Goal: Information Seeking & Learning: Learn about a topic

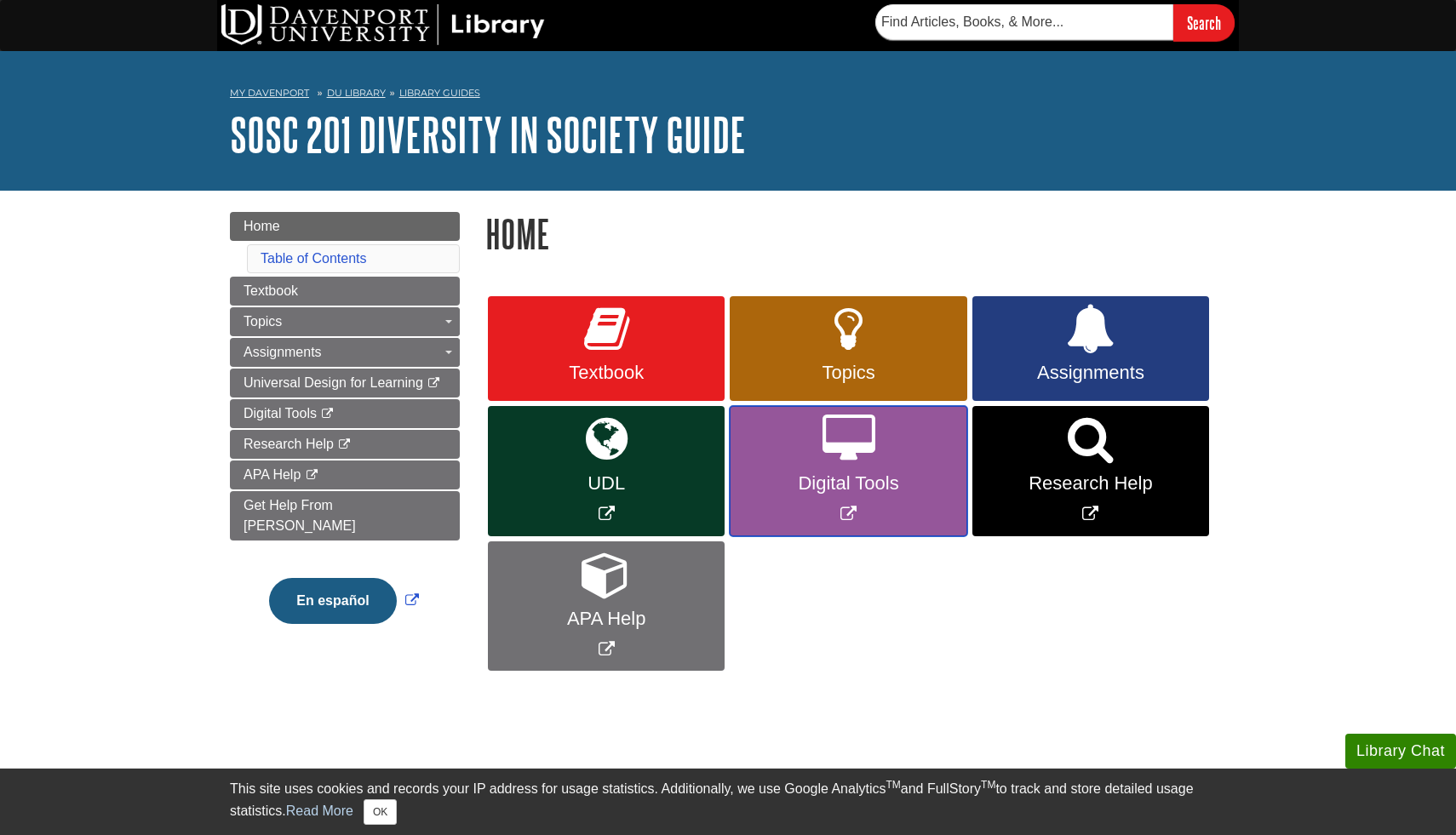
click at [844, 500] on link "Digital Tools" at bounding box center [848, 471] width 237 height 130
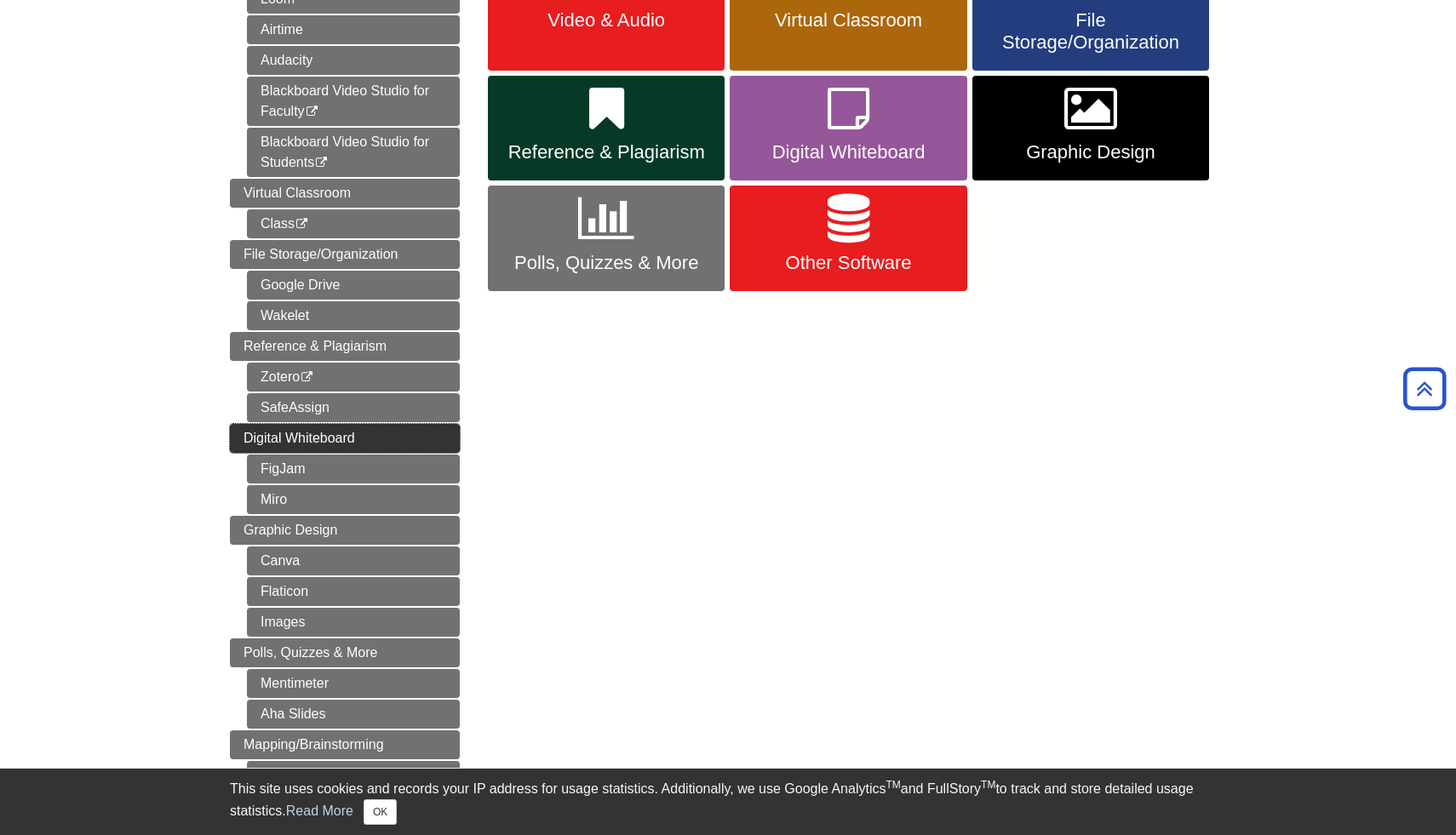
scroll to position [349, 0]
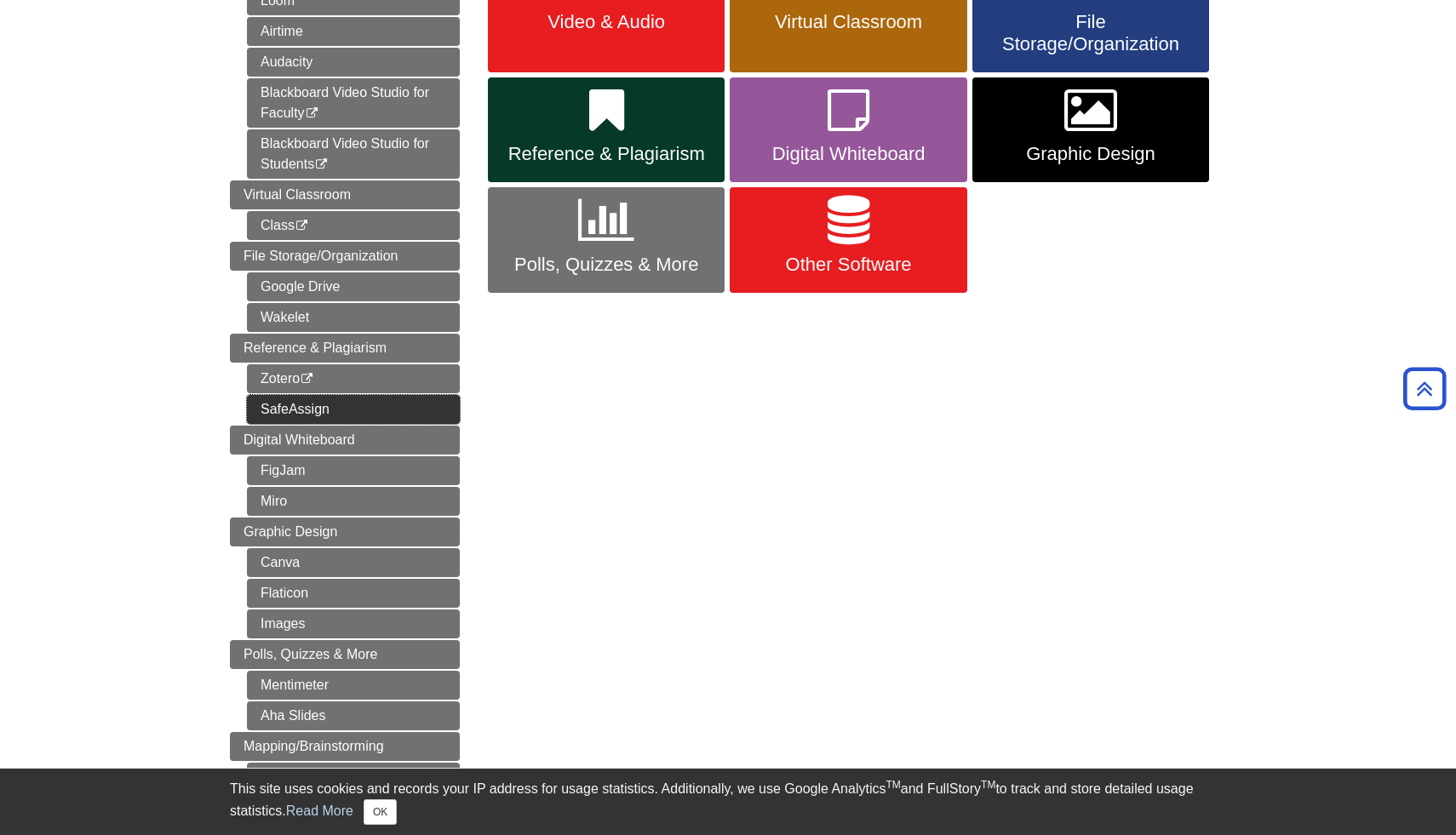
click at [339, 417] on link "SafeAssign" at bounding box center [353, 410] width 213 height 29
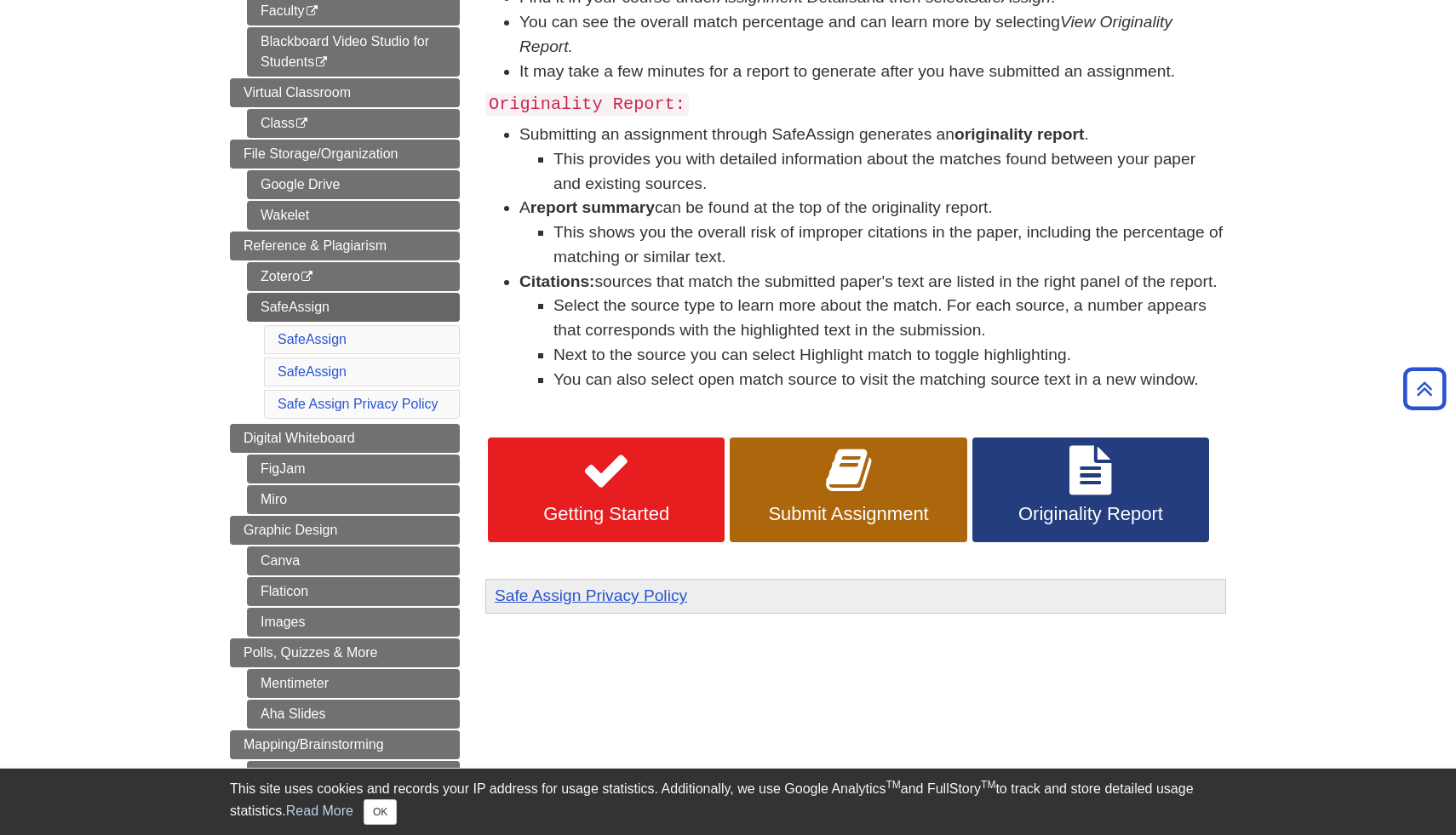
scroll to position [414, 0]
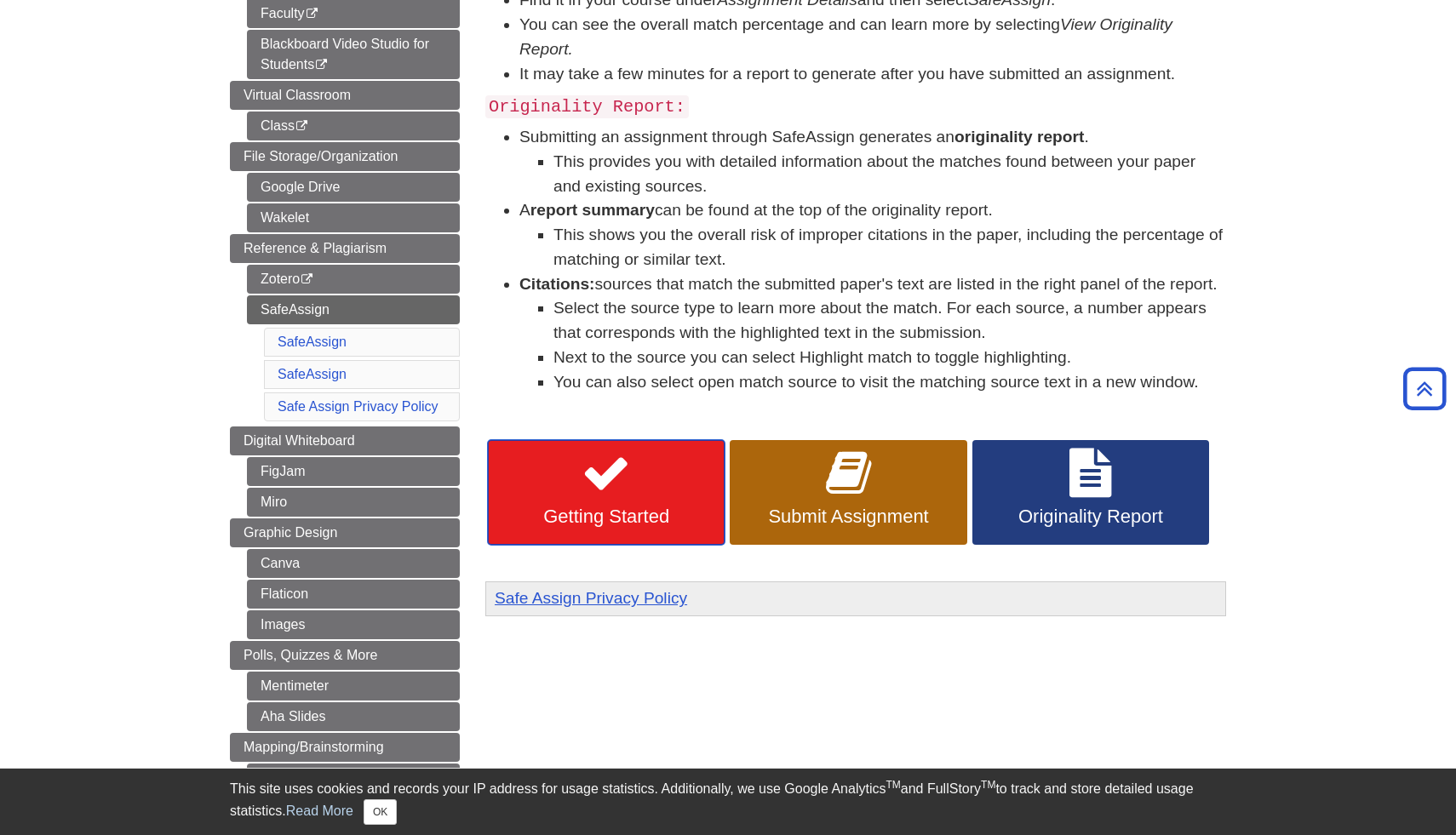
click at [604, 512] on span "Getting Started" at bounding box center [605, 517] width 211 height 22
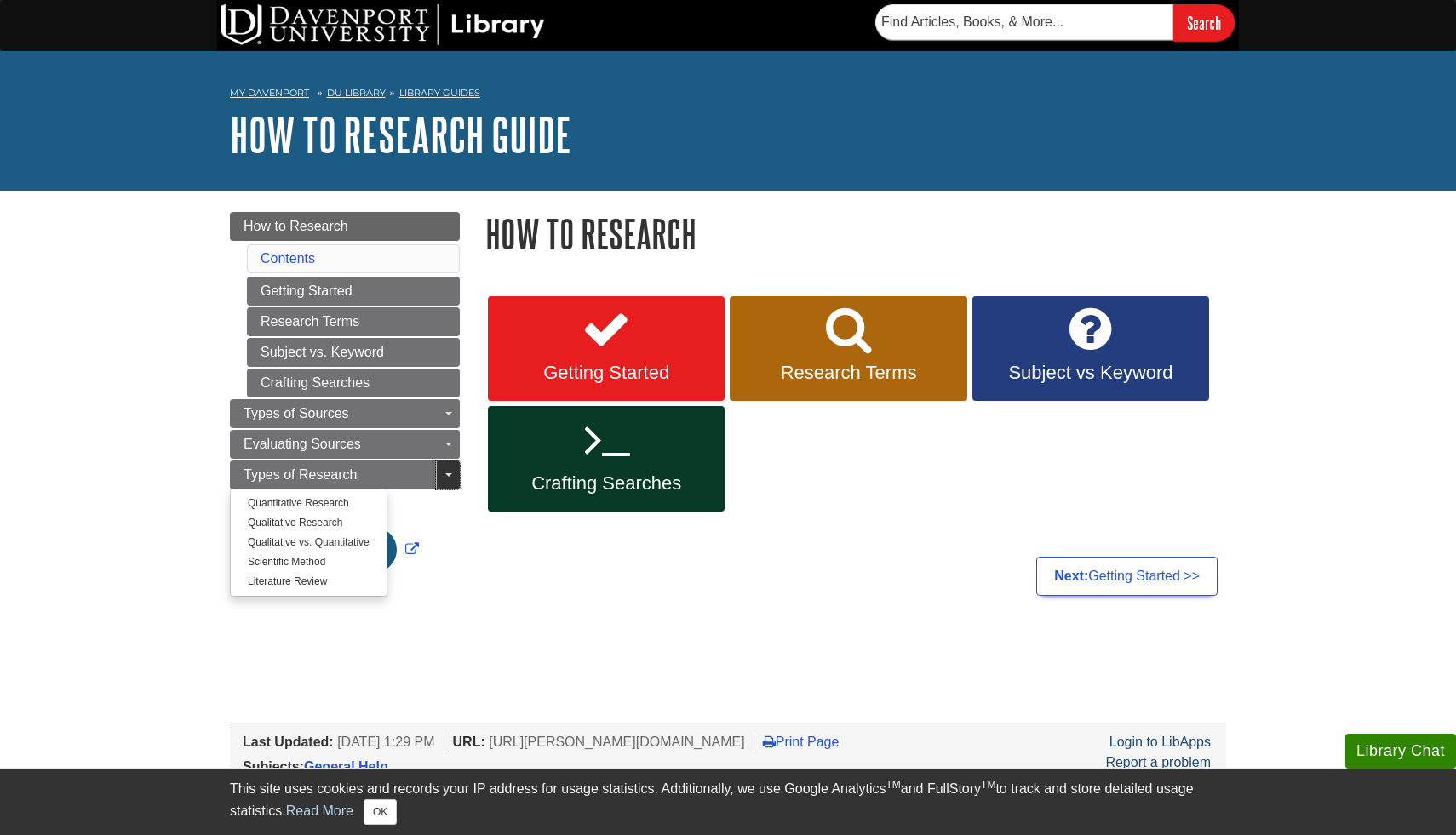
click at [451, 480] on link "Toggle Dropdown" at bounding box center [448, 475] width 24 height 29
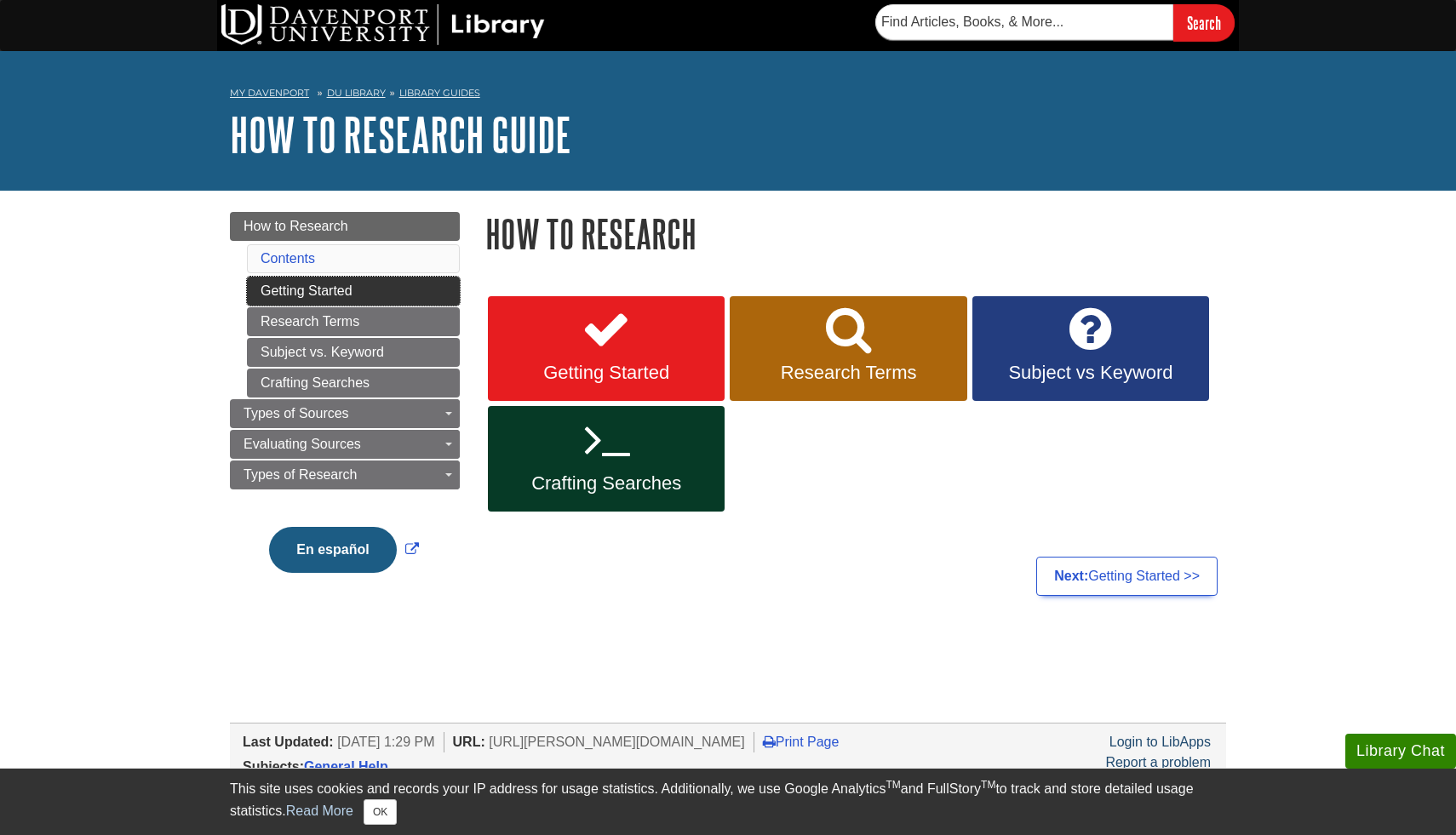
click at [398, 291] on link "Getting Started" at bounding box center [353, 291] width 213 height 29
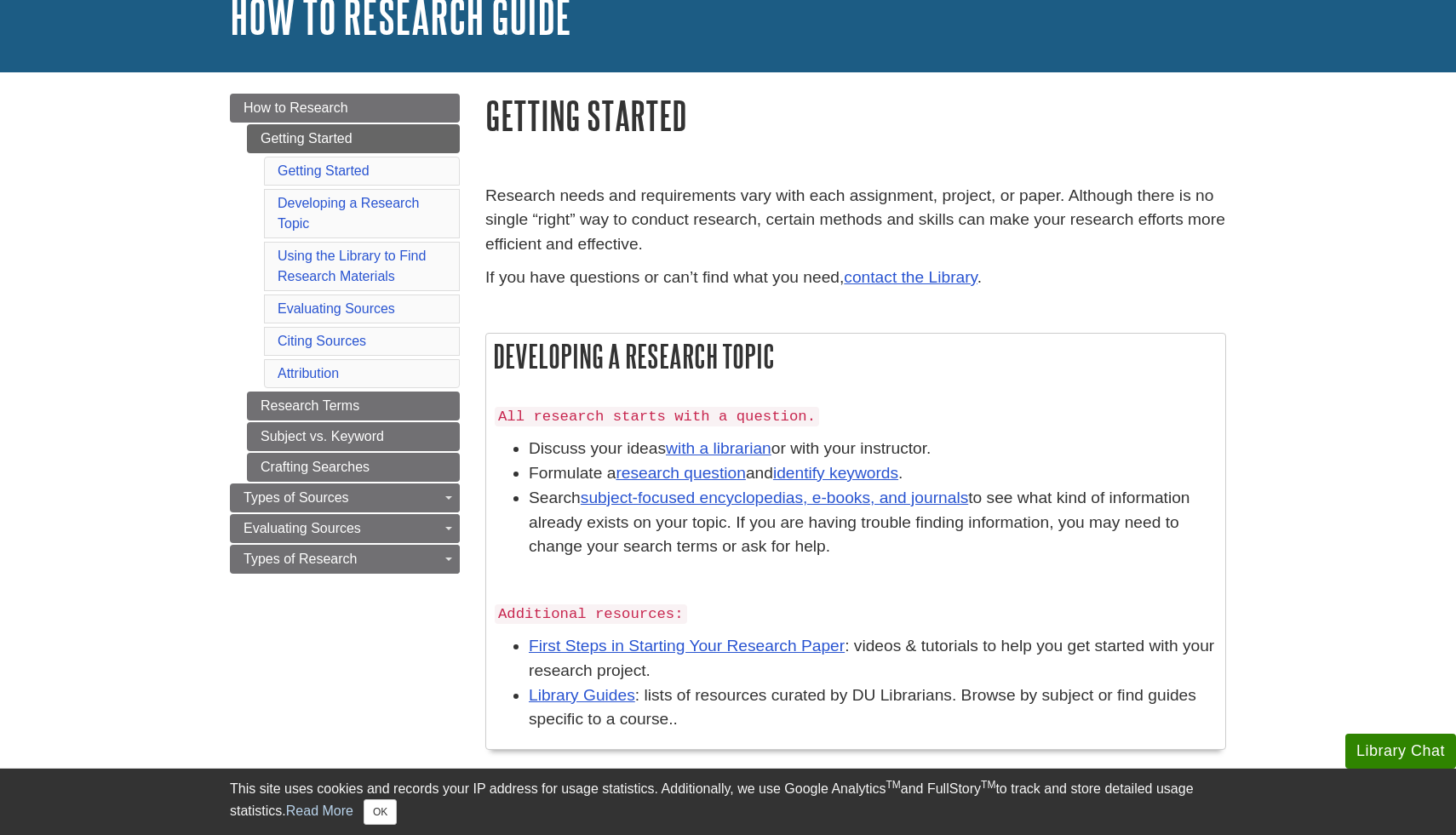
scroll to position [120, 0]
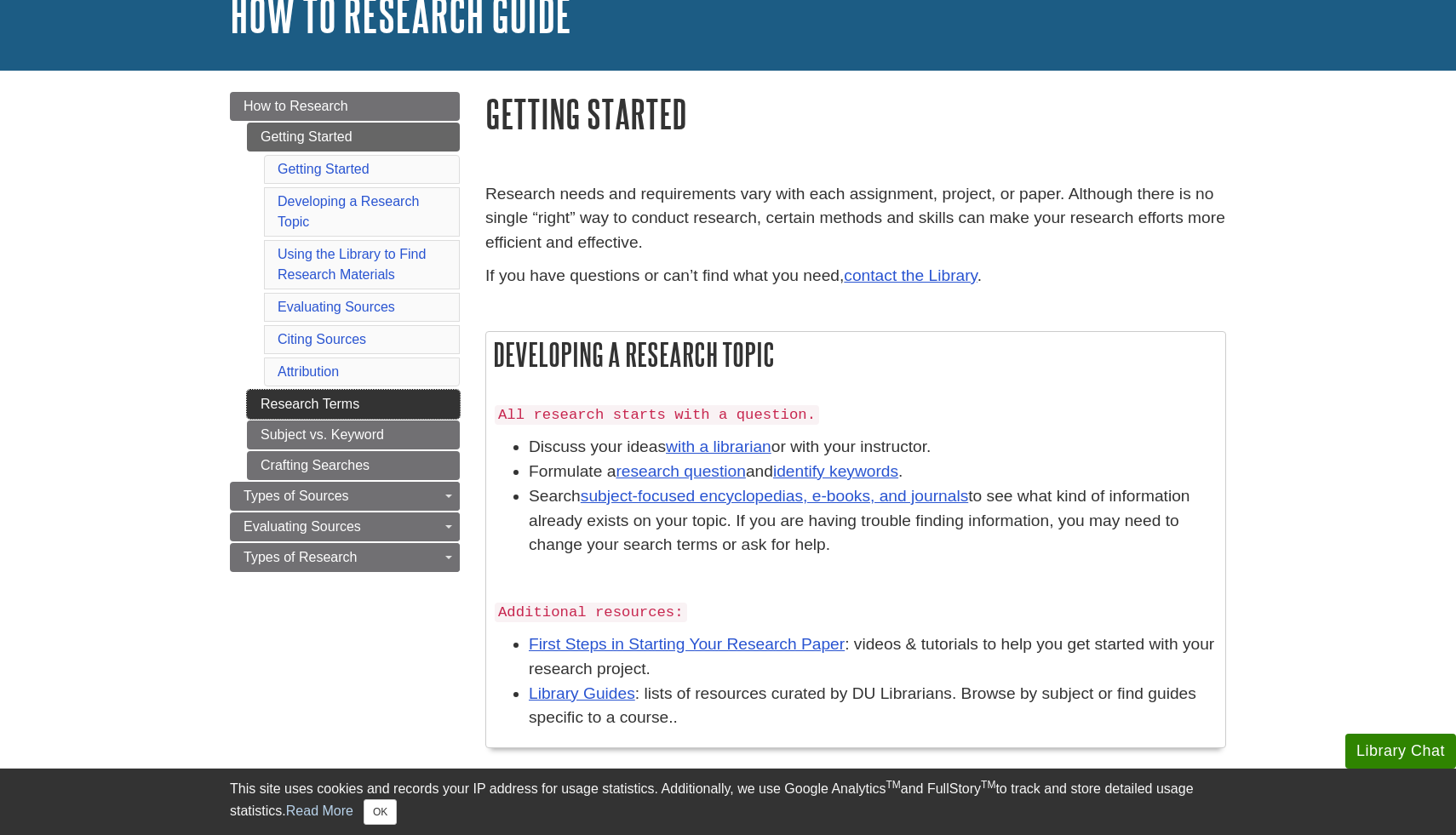
click at [347, 406] on link "Research Terms" at bounding box center [353, 404] width 213 height 29
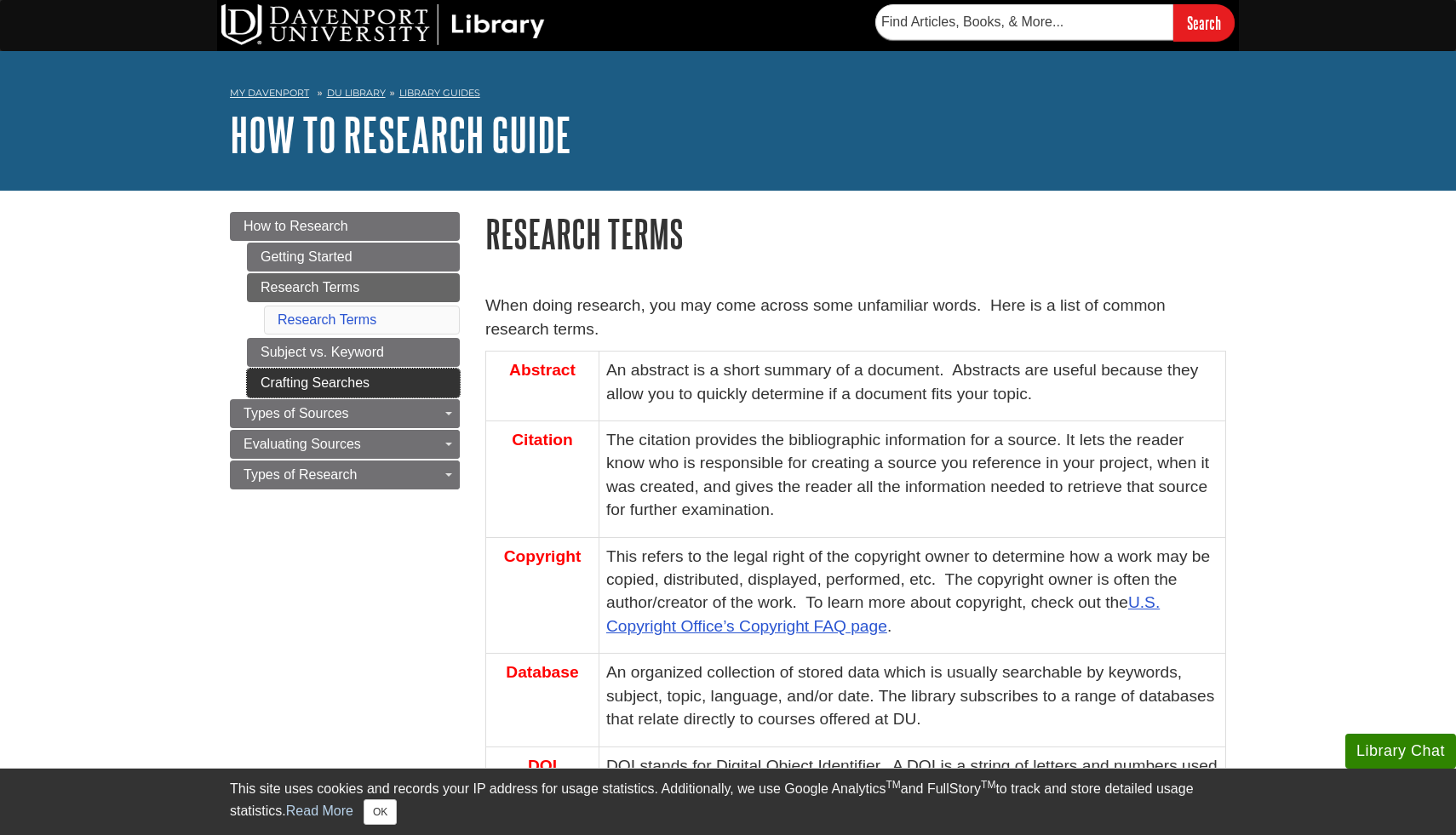
click at [380, 374] on link "Crafting Searches" at bounding box center [353, 383] width 213 height 29
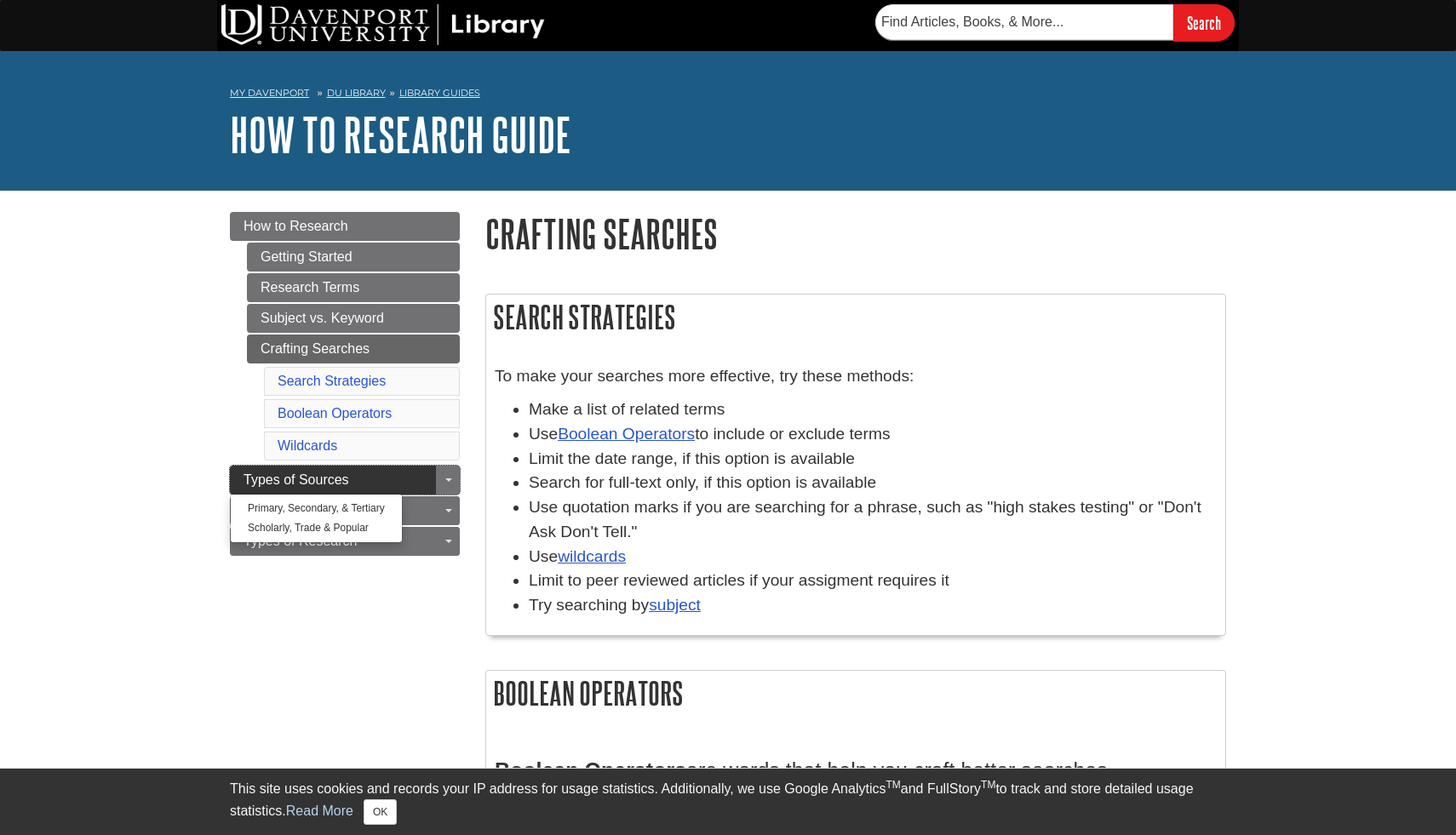
click at [383, 482] on link "Types of Sources" at bounding box center [345, 480] width 230 height 29
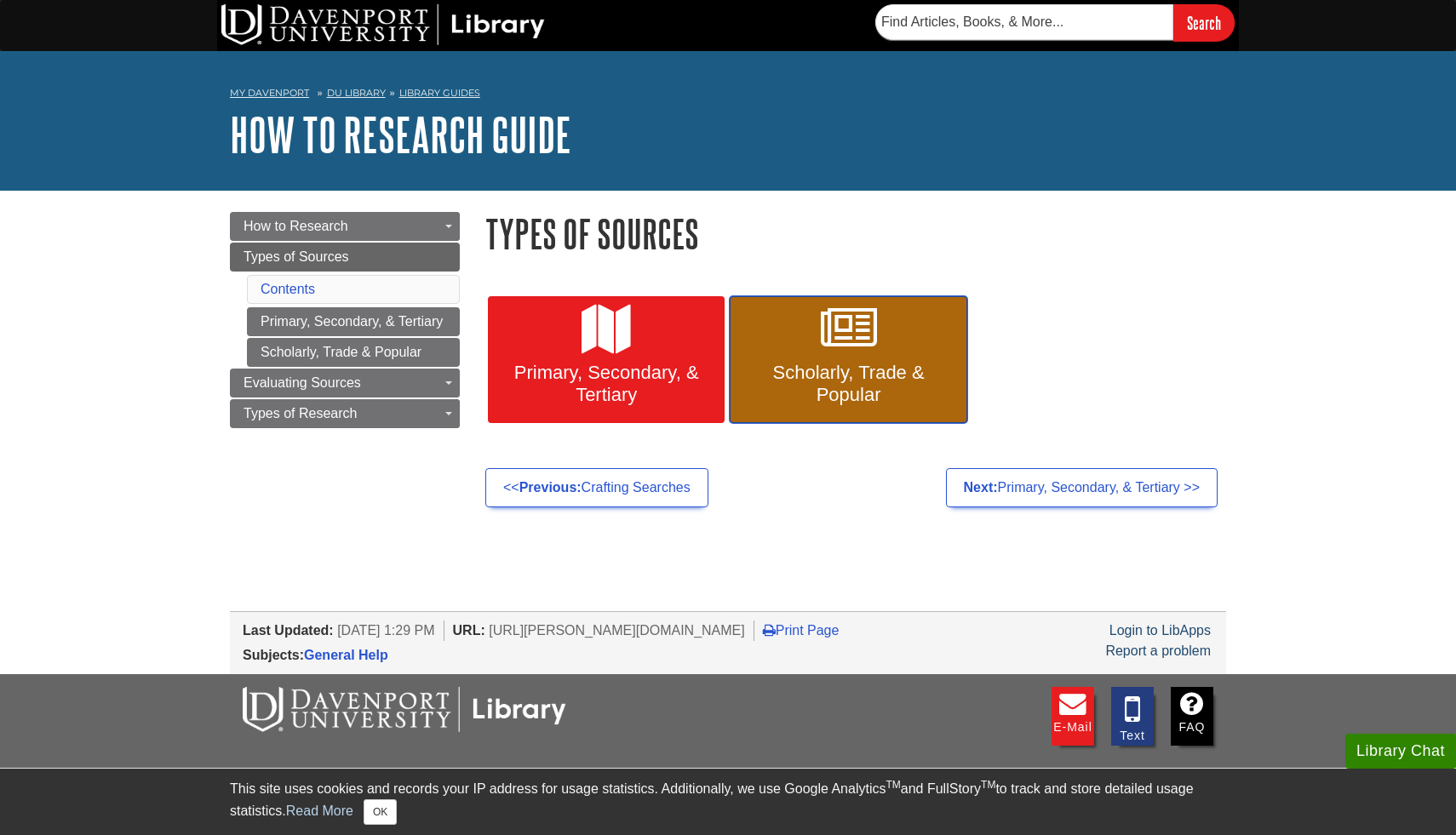
click at [815, 405] on span "Scholarly, Trade & Popular" at bounding box center [847, 384] width 211 height 44
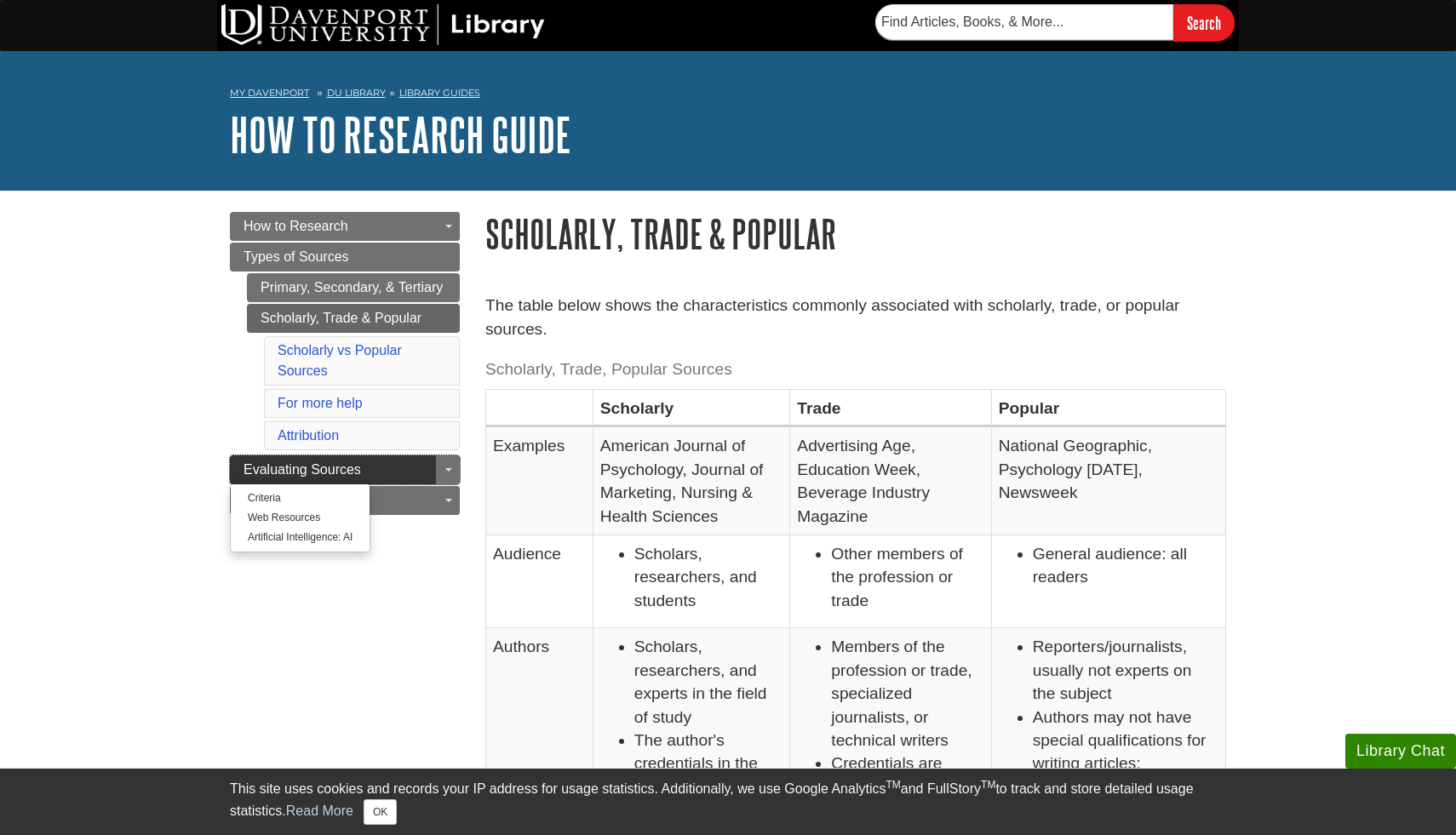
click at [363, 460] on link "Evaluating Sources" at bounding box center [345, 470] width 230 height 29
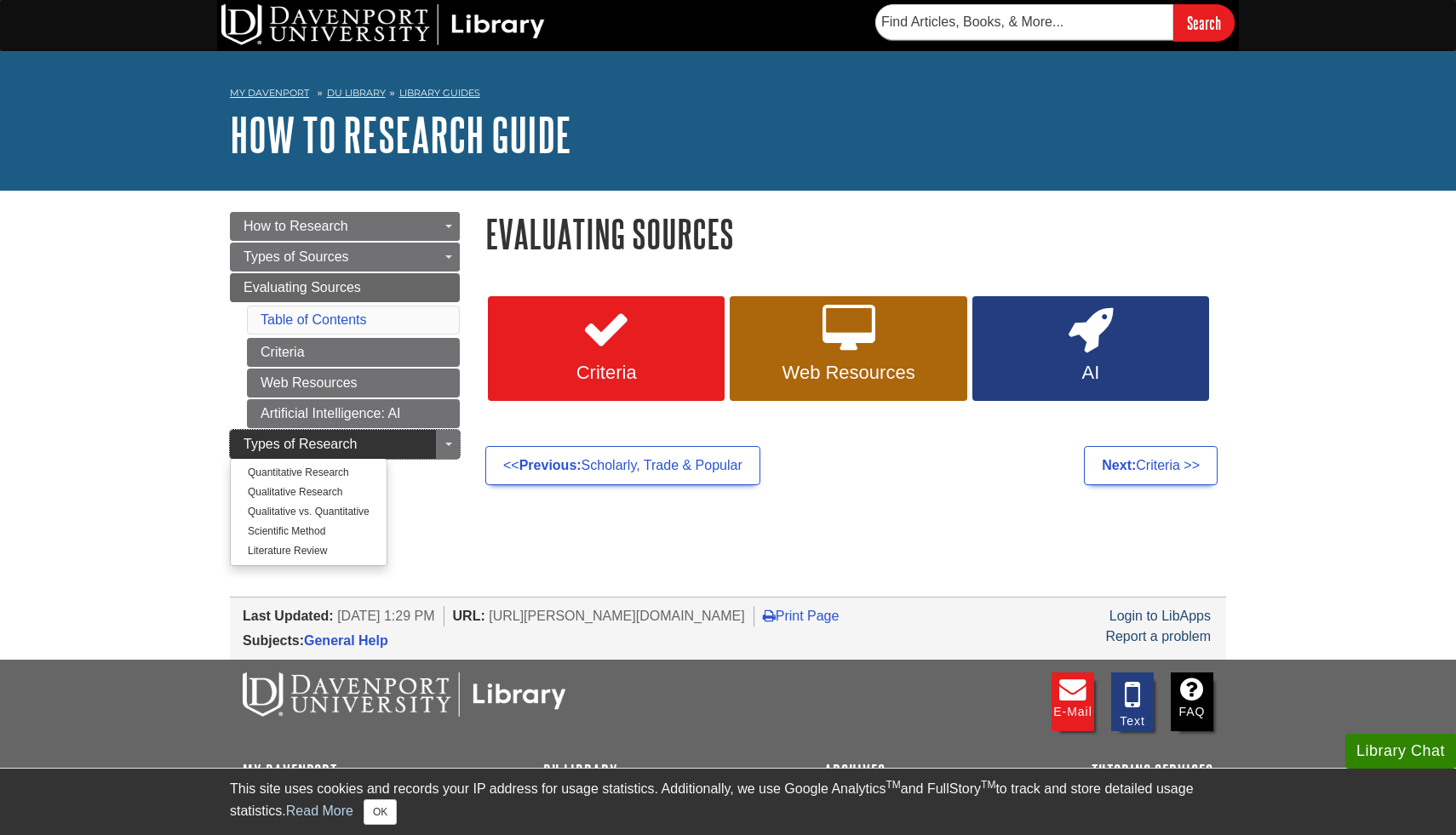
click at [404, 441] on link "Types of Research" at bounding box center [345, 444] width 230 height 29
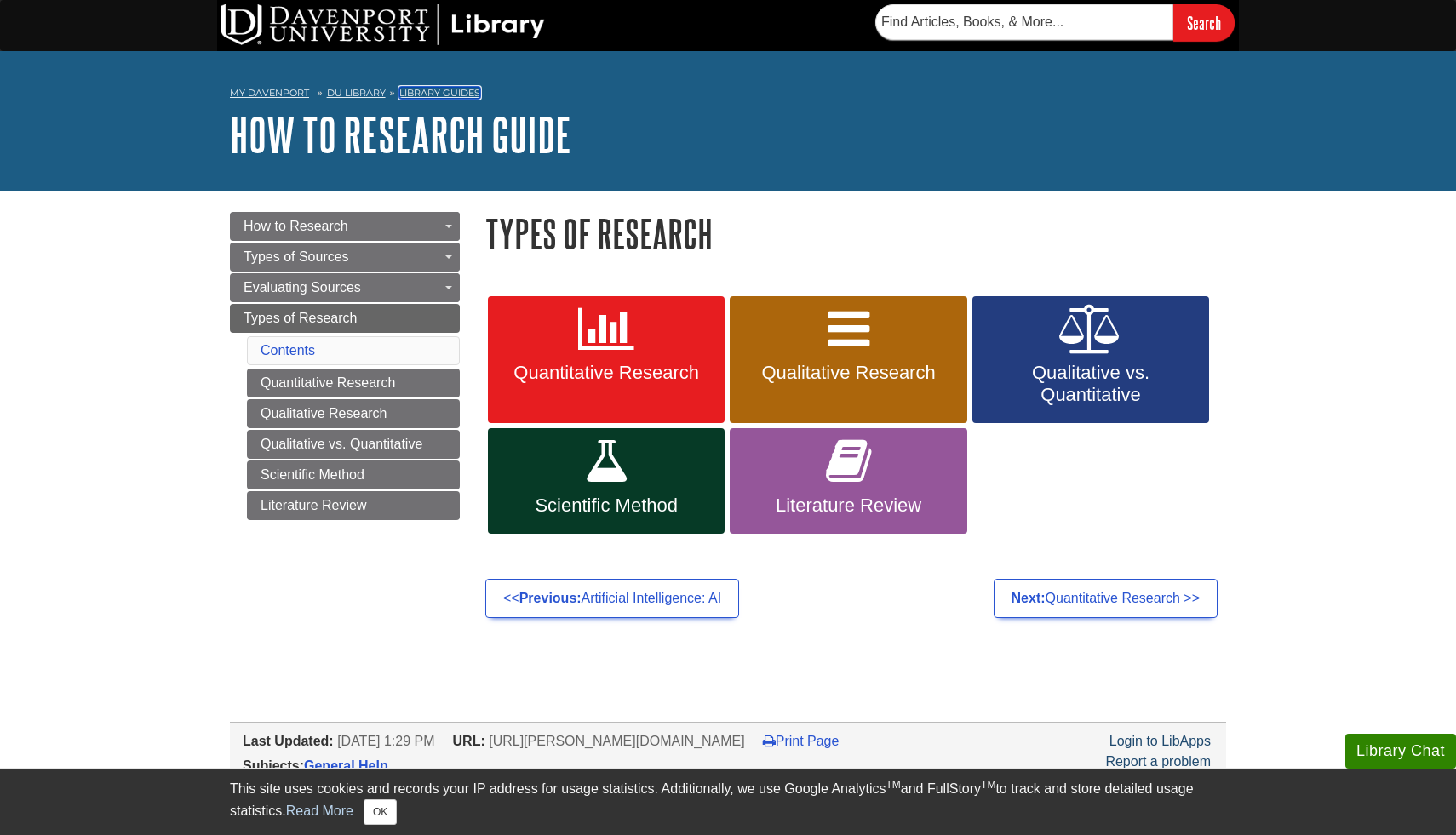
click at [434, 92] on link "Library Guides" at bounding box center [439, 92] width 81 height 12
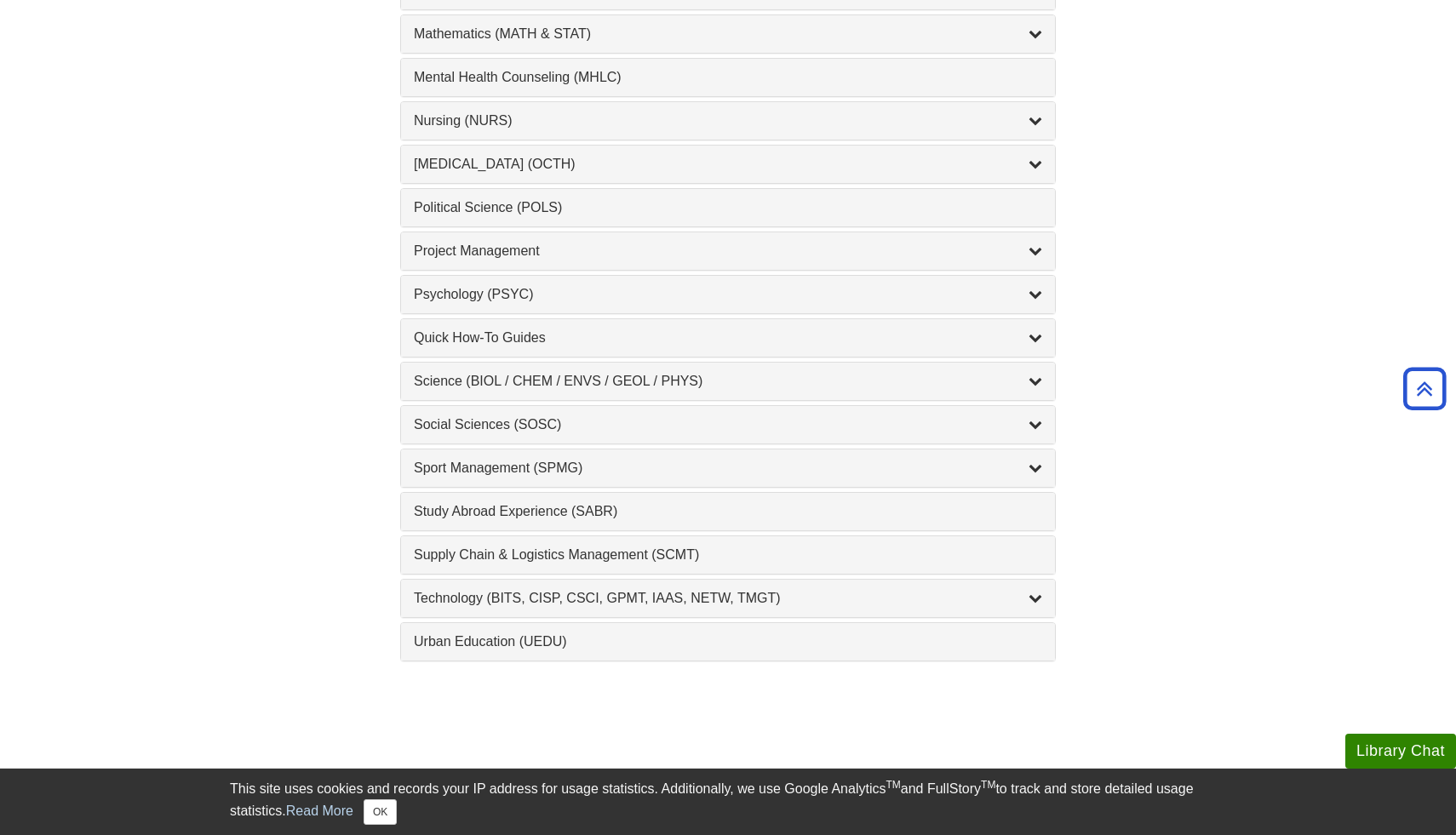
scroll to position [1651, 0]
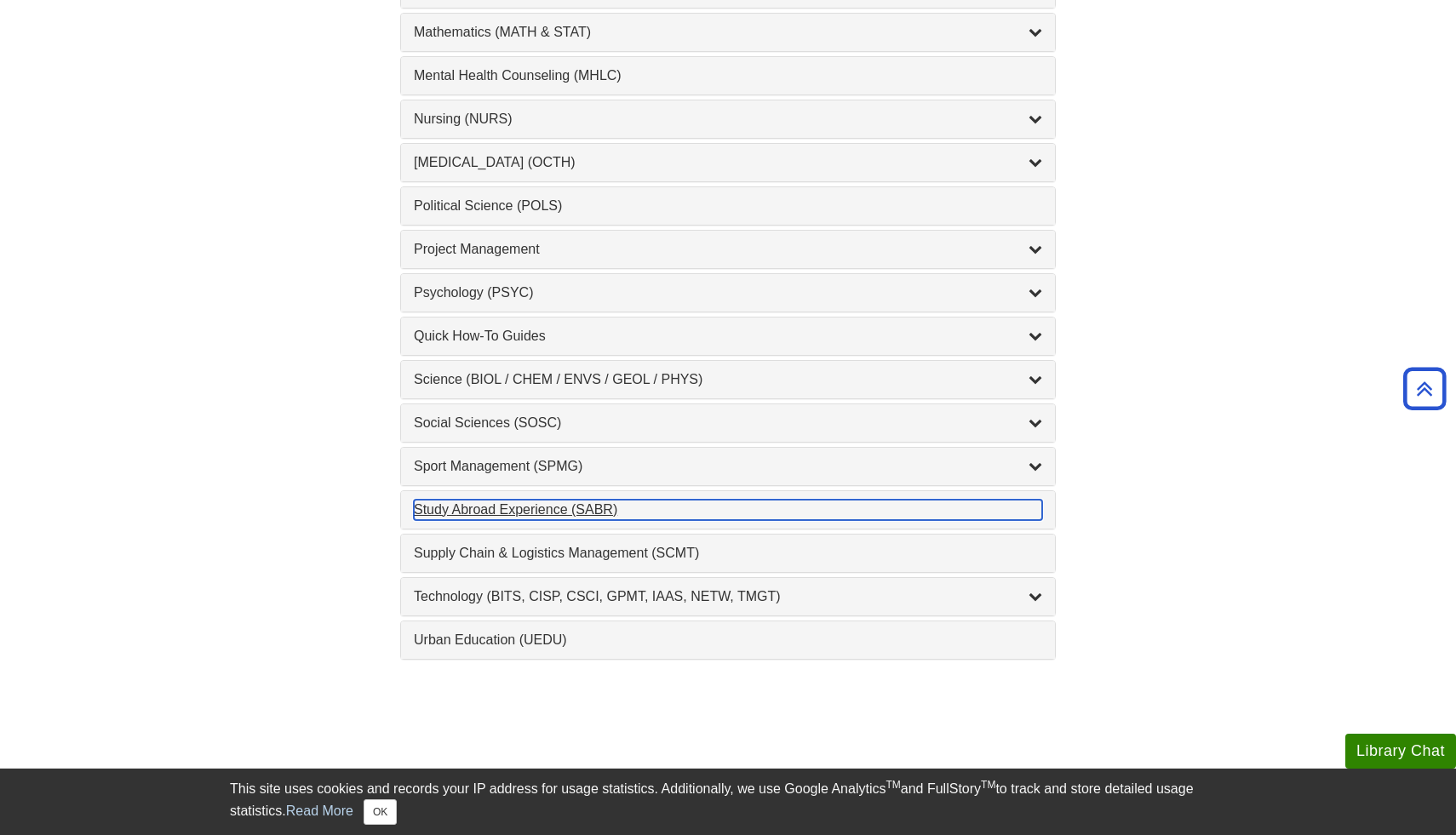
click at [487, 503] on div "Study Abroad Experience (SABR) , 1 guides" at bounding box center [728, 509] width 628 height 21
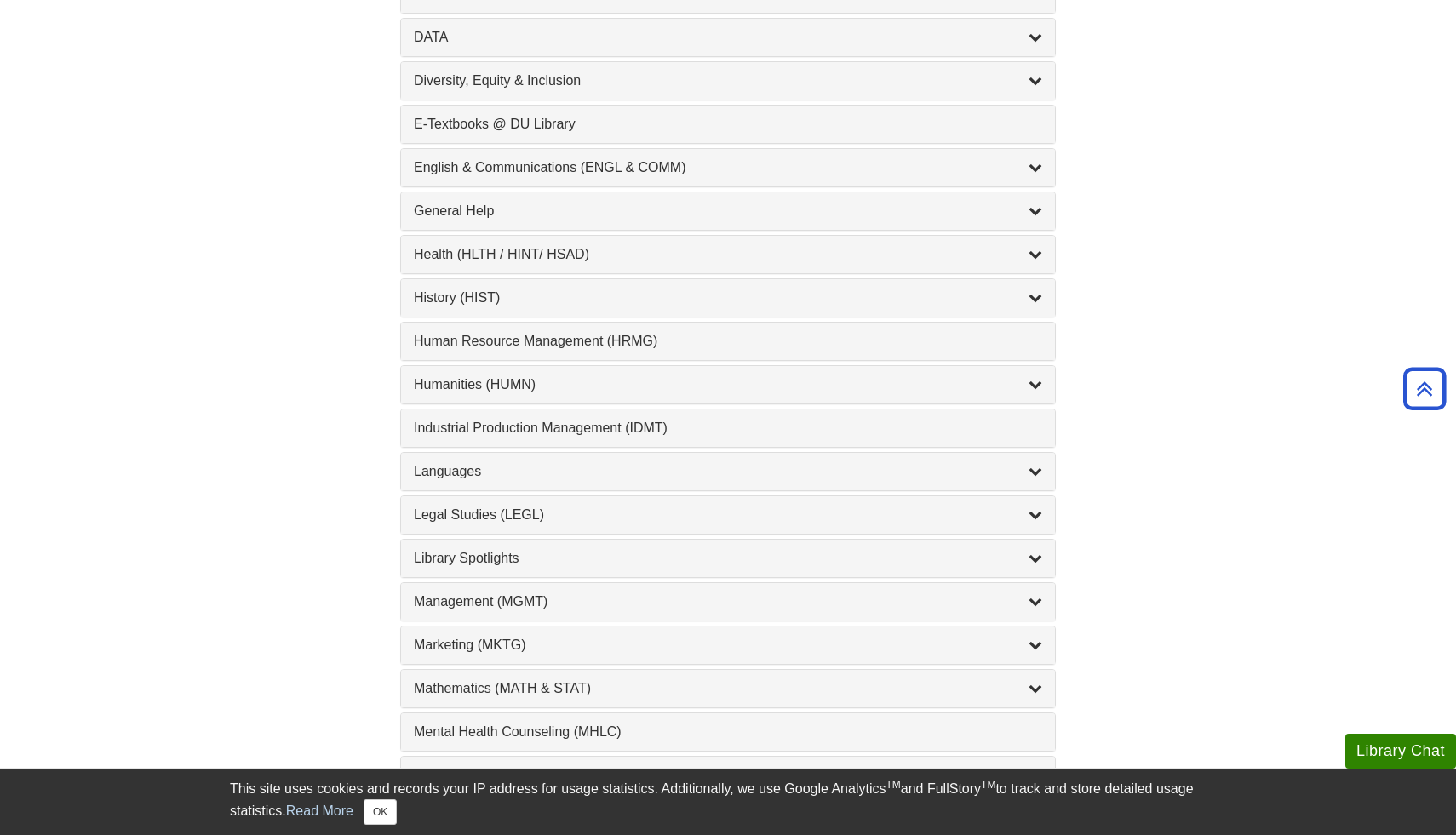
scroll to position [978, 0]
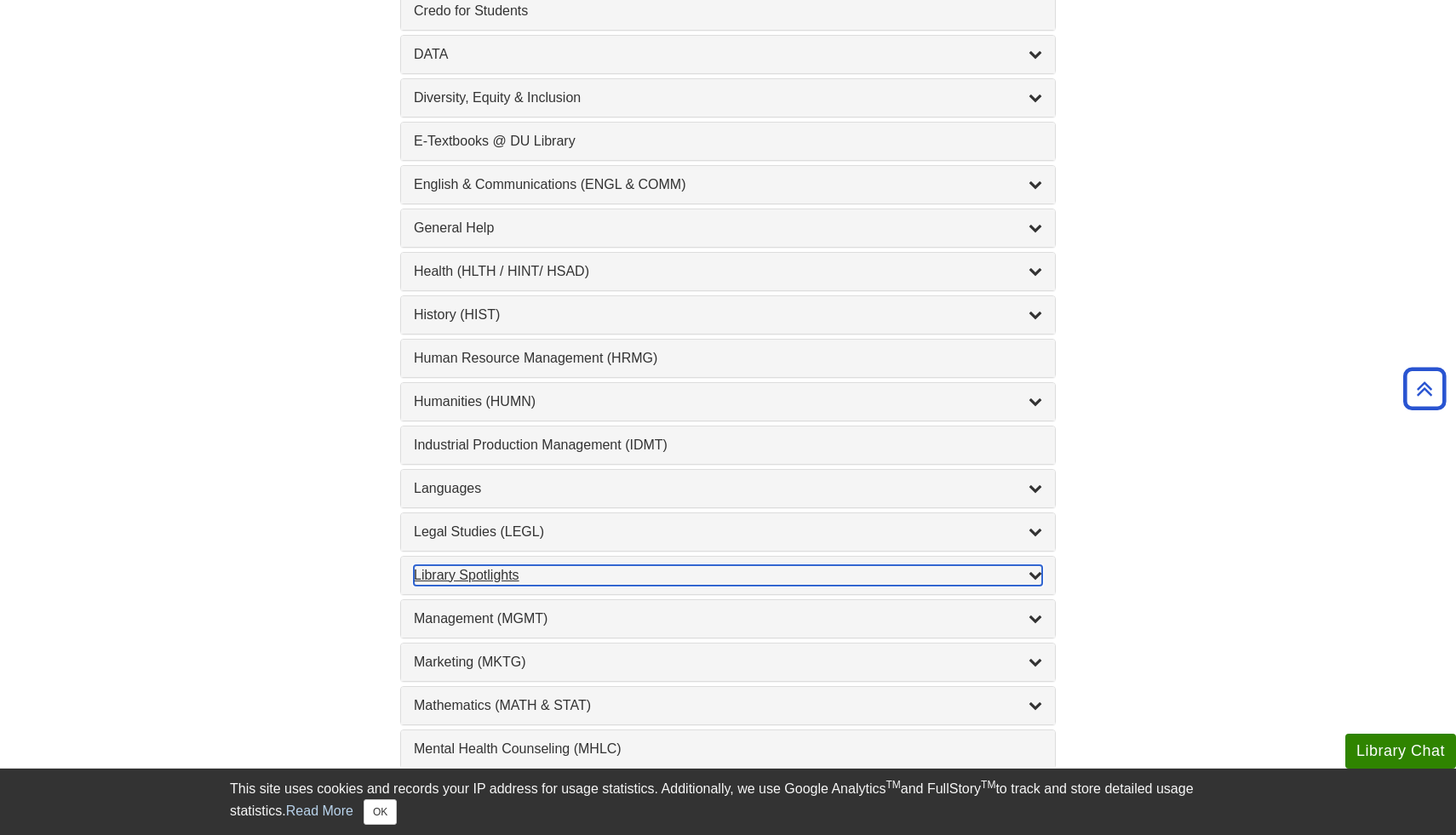
click at [1033, 574] on icon "List of Subjects" at bounding box center [1034, 574] width 14 height 14
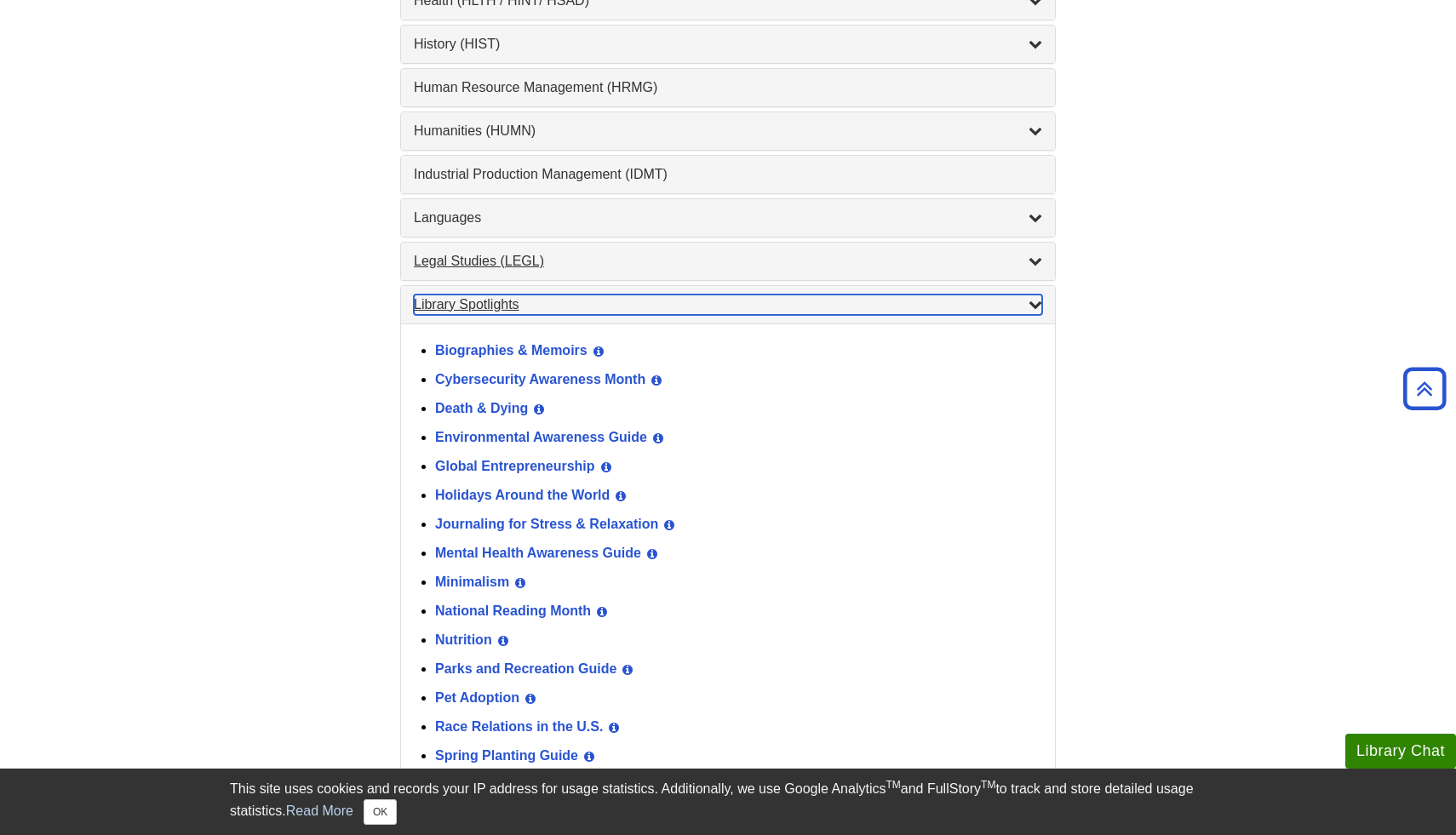
scroll to position [1250, 0]
click at [500, 301] on div "Library Spotlights , 17 guides" at bounding box center [728, 303] width 628 height 21
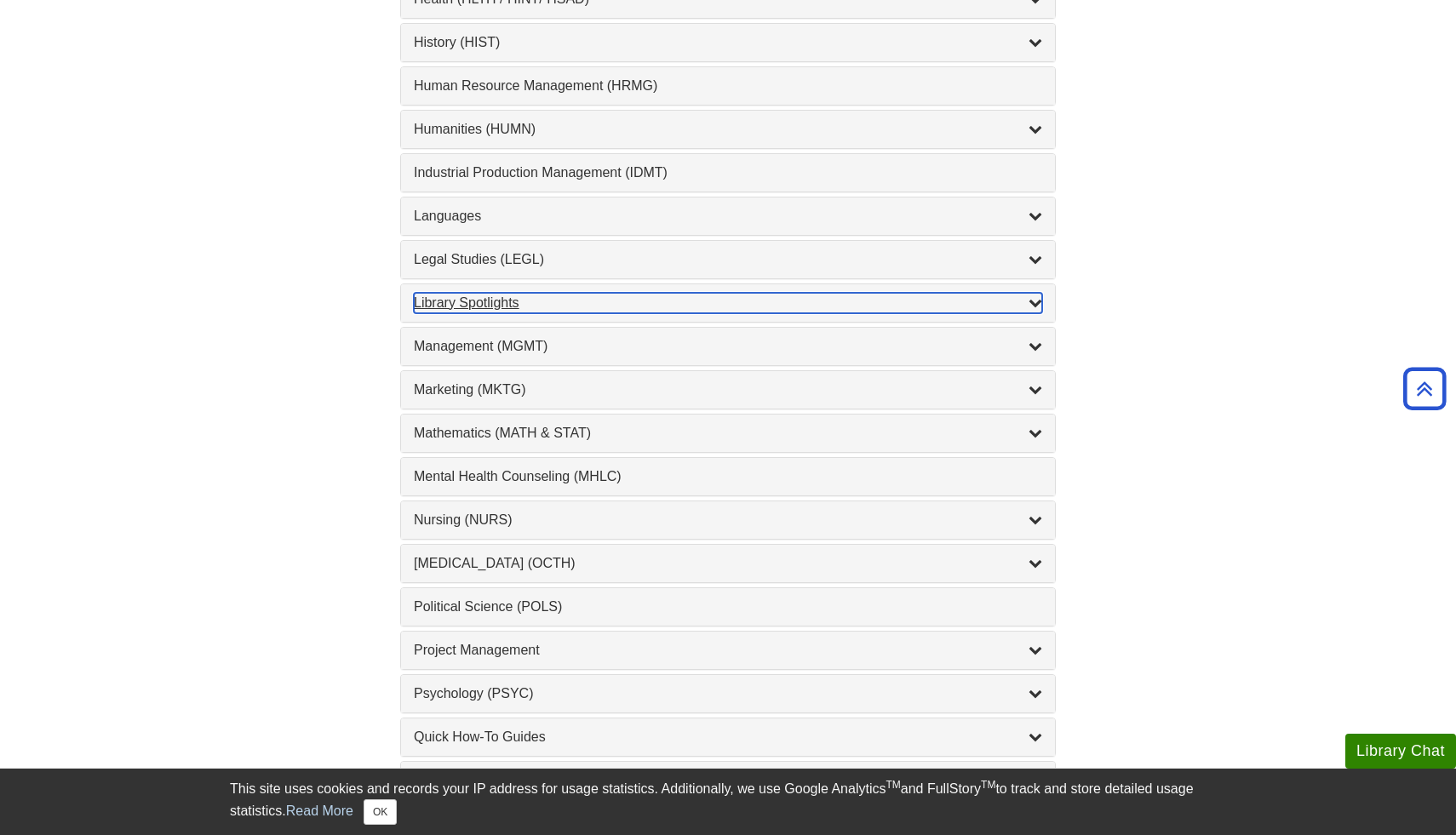
click at [500, 301] on div "Library Spotlights , 17 guides" at bounding box center [728, 303] width 628 height 21
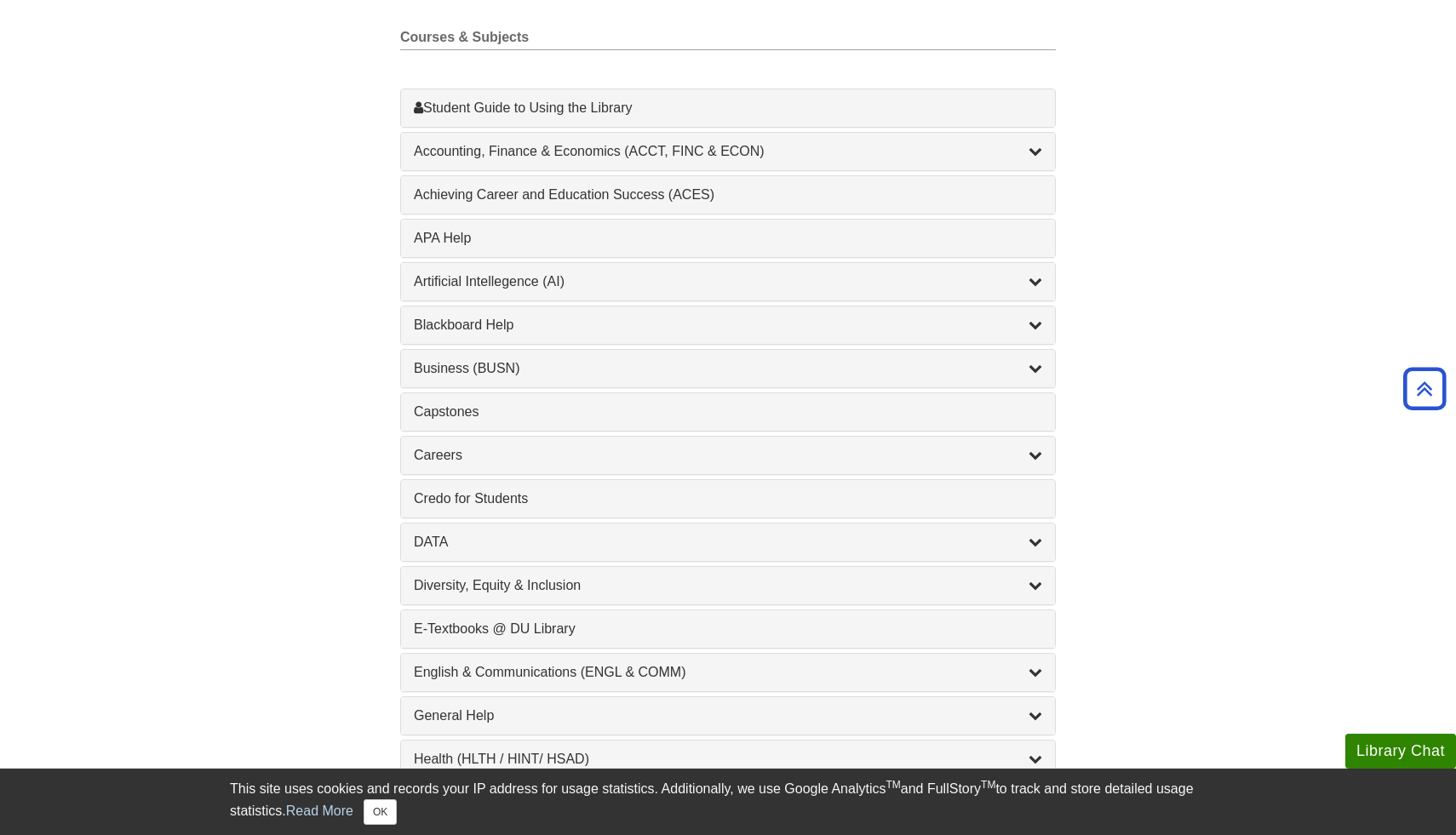
scroll to position [484, 0]
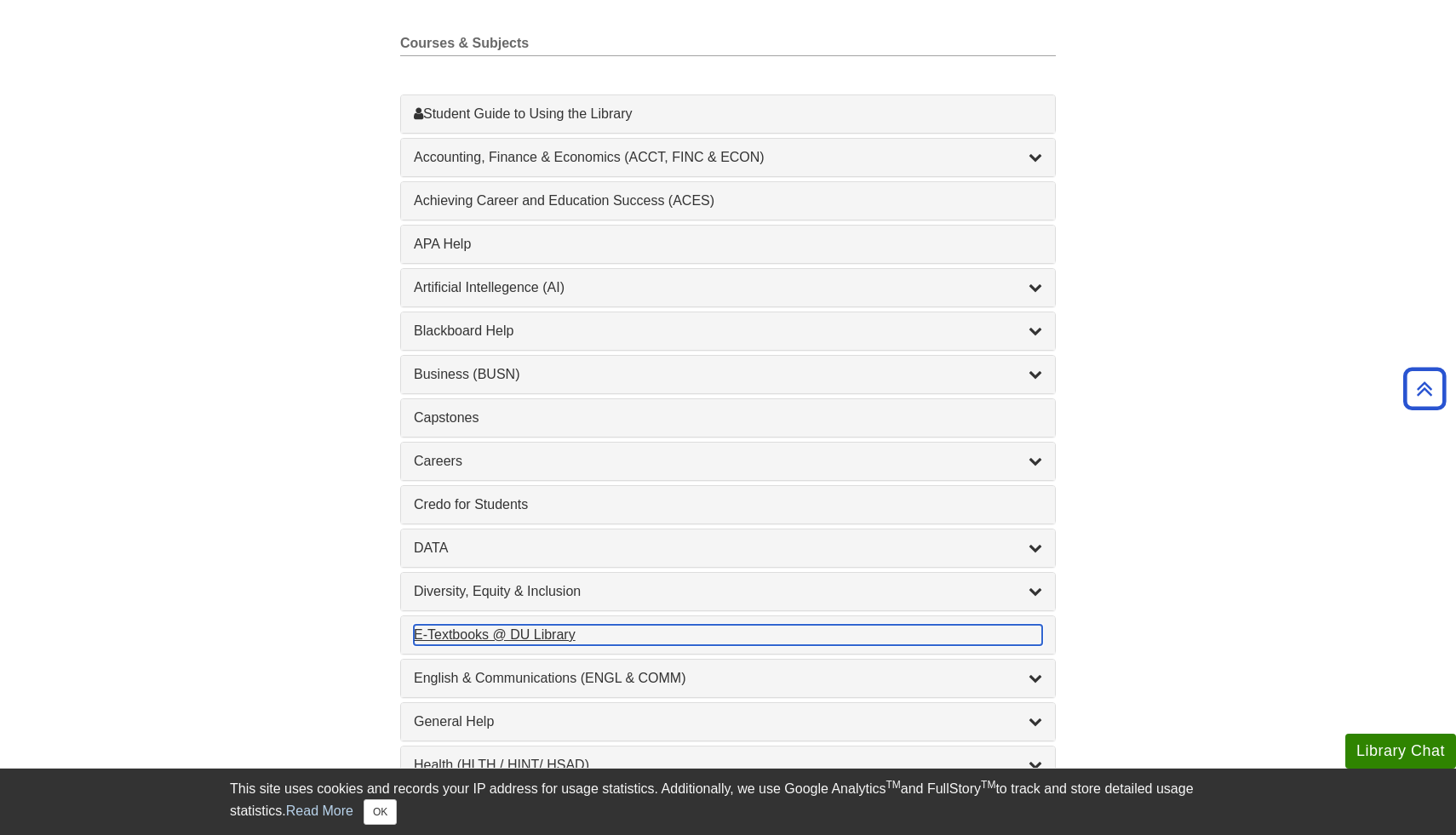
click at [566, 633] on div "E-Textbooks @ DU Library , 1 guides" at bounding box center [728, 635] width 628 height 21
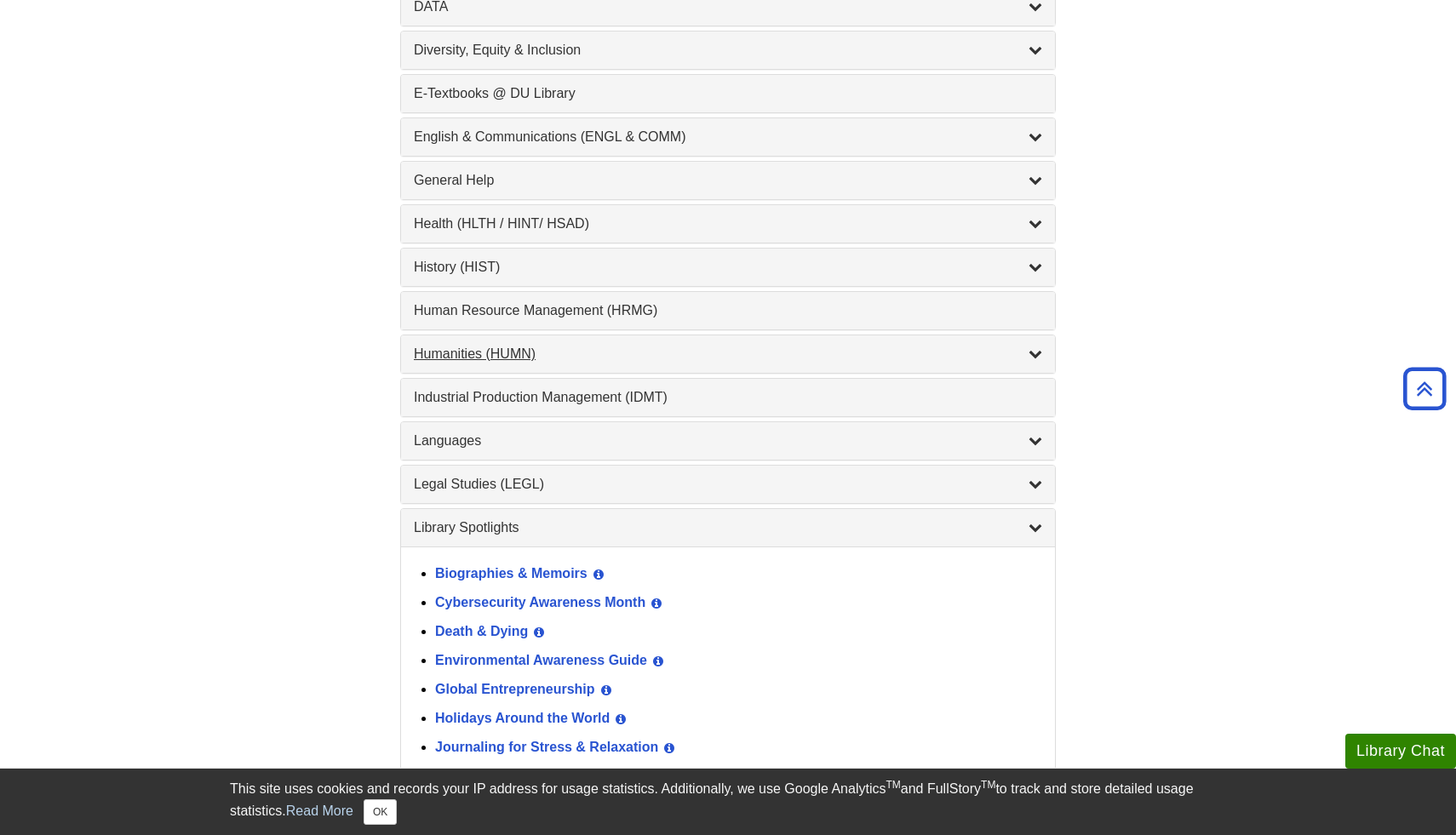
scroll to position [0, 0]
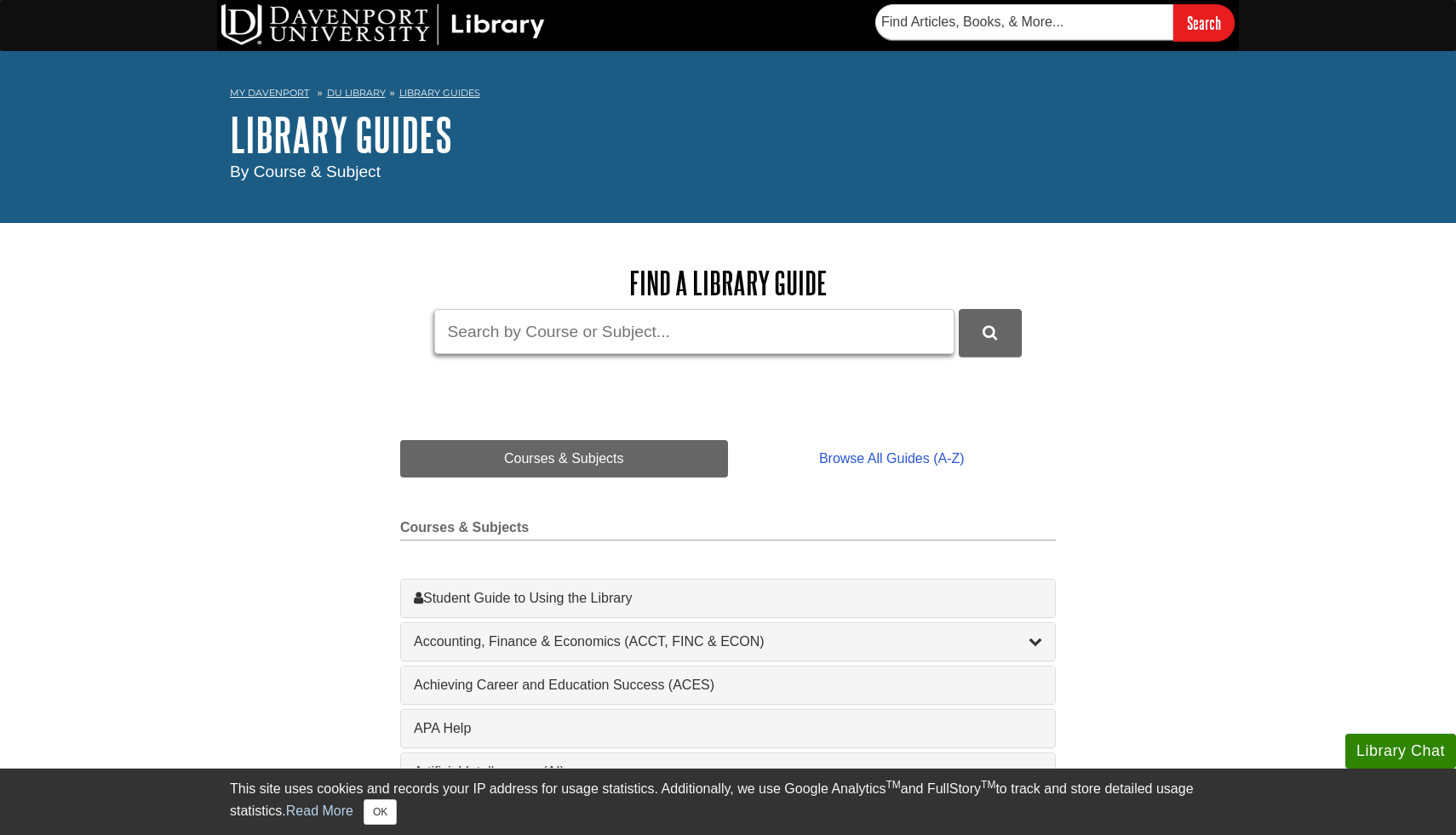
click at [568, 346] on input "Guide Search Terms" at bounding box center [694, 331] width 520 height 45
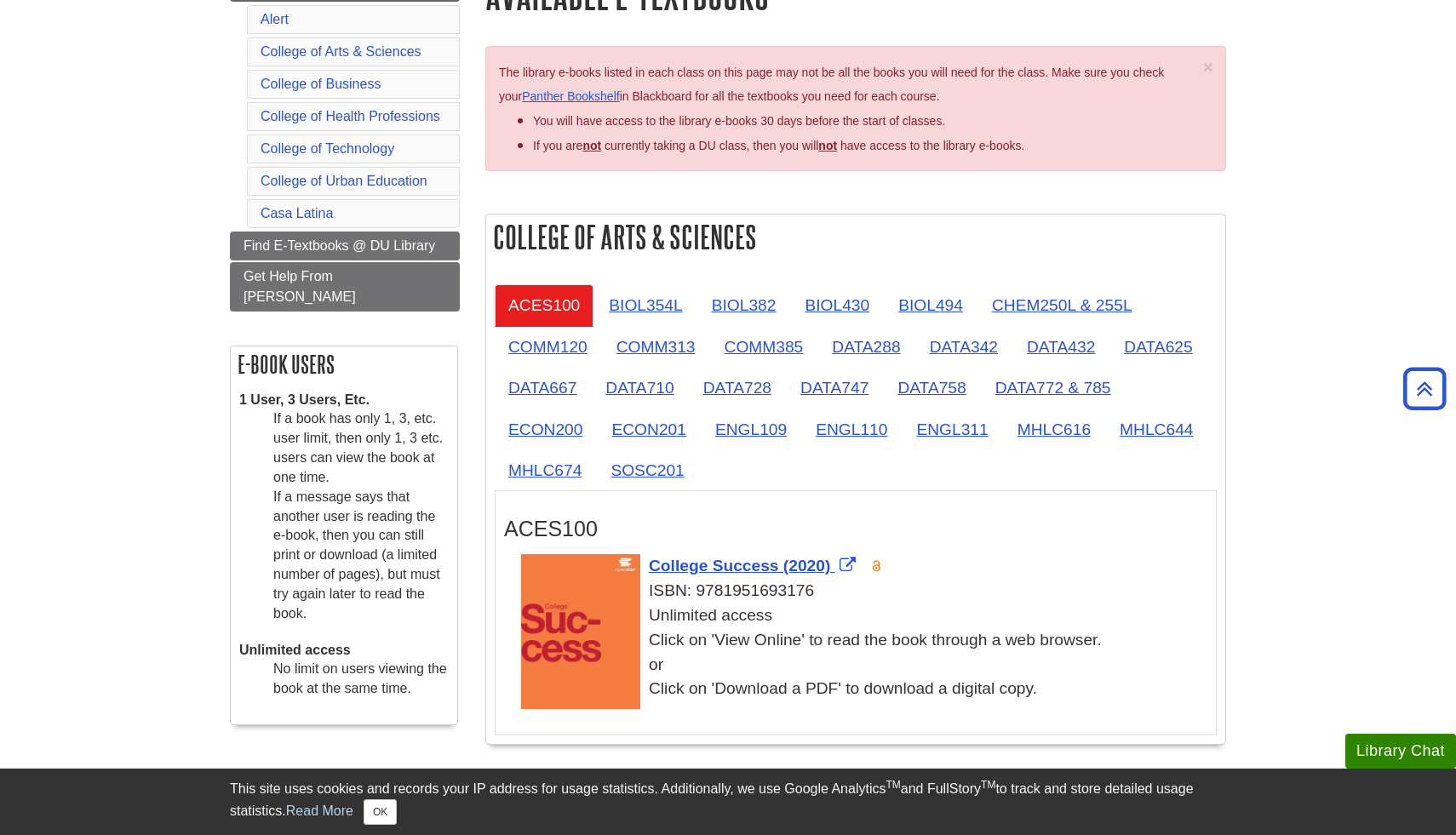
scroll to position [101, 0]
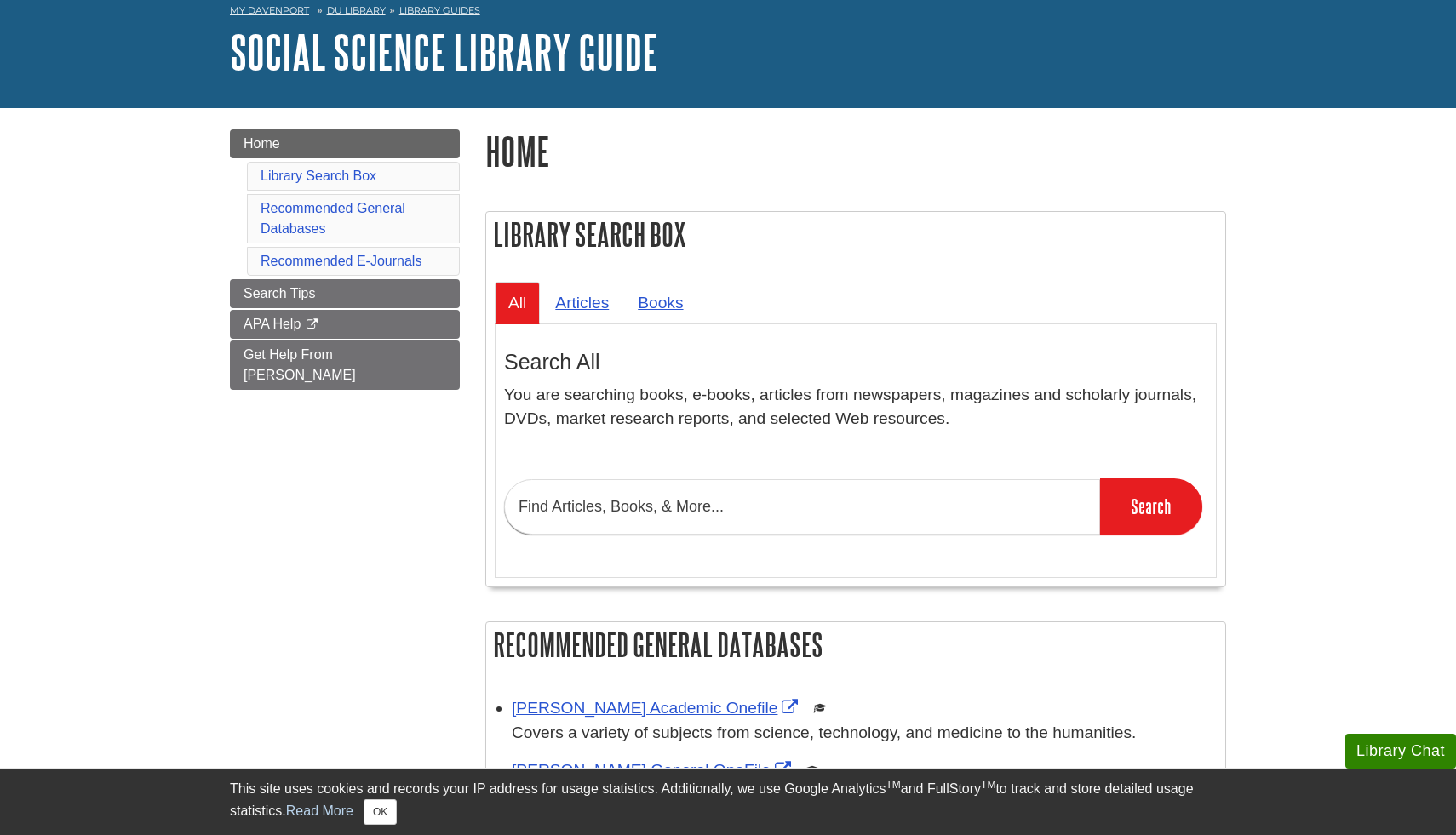
scroll to position [111, 0]
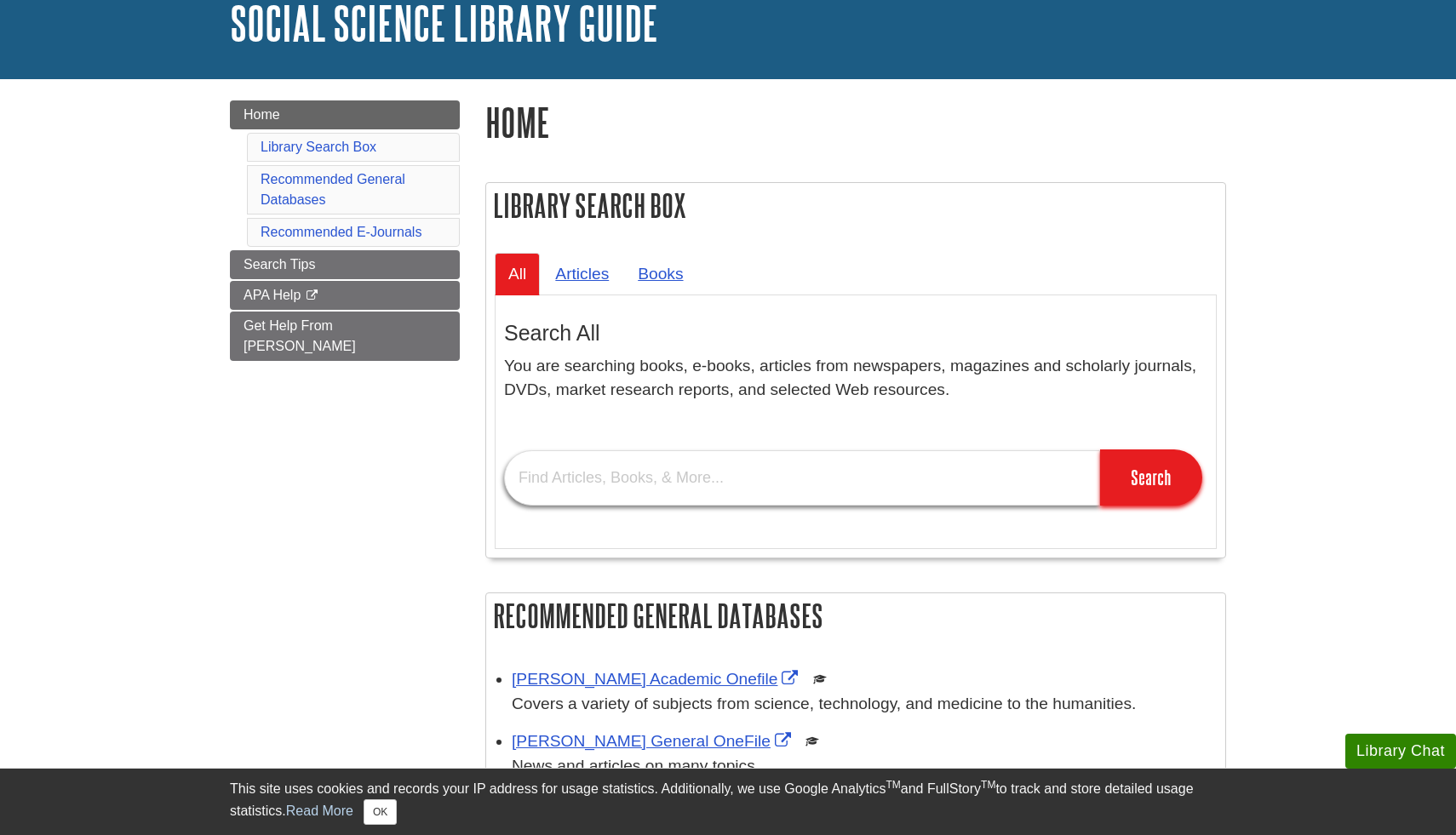
click at [651, 489] on input "text" at bounding box center [802, 478] width 596 height 55
type input "deaf community"
click at [1109, 492] on input "Search" at bounding box center [1150, 478] width 102 height 56
